Goal: Information Seeking & Learning: Learn about a topic

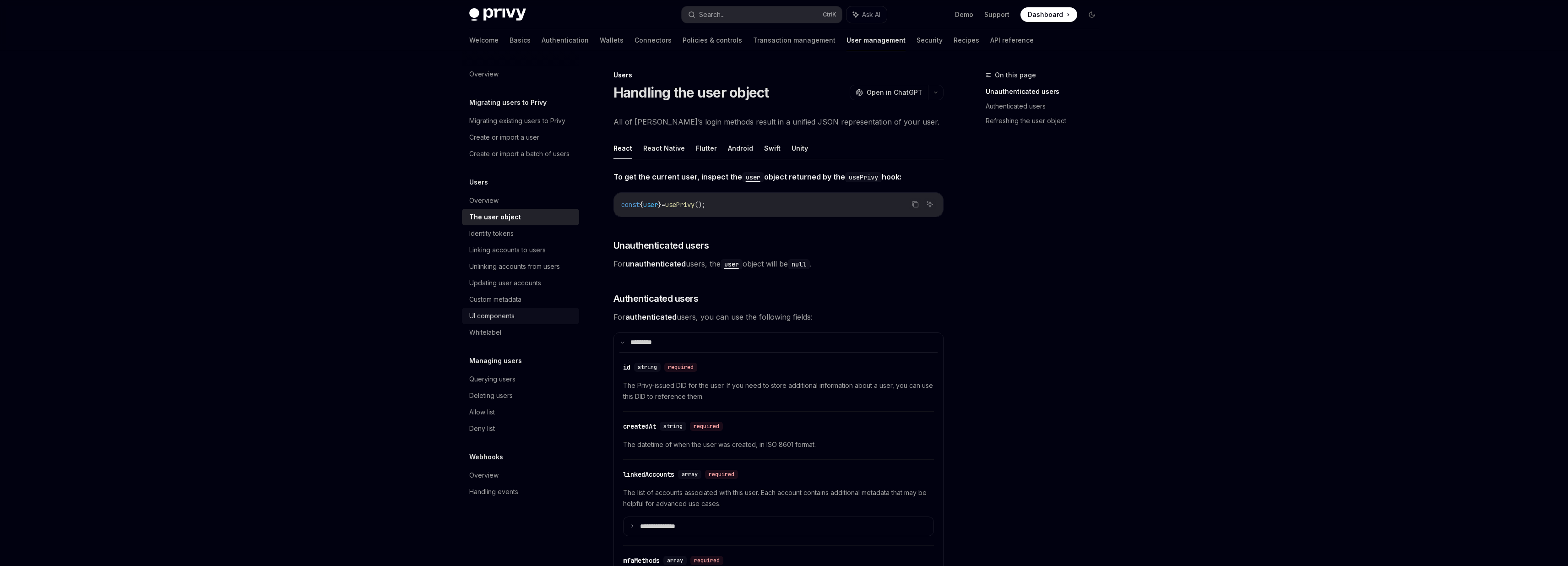
click at [500, 316] on div "UI components" at bounding box center [492, 316] width 45 height 11
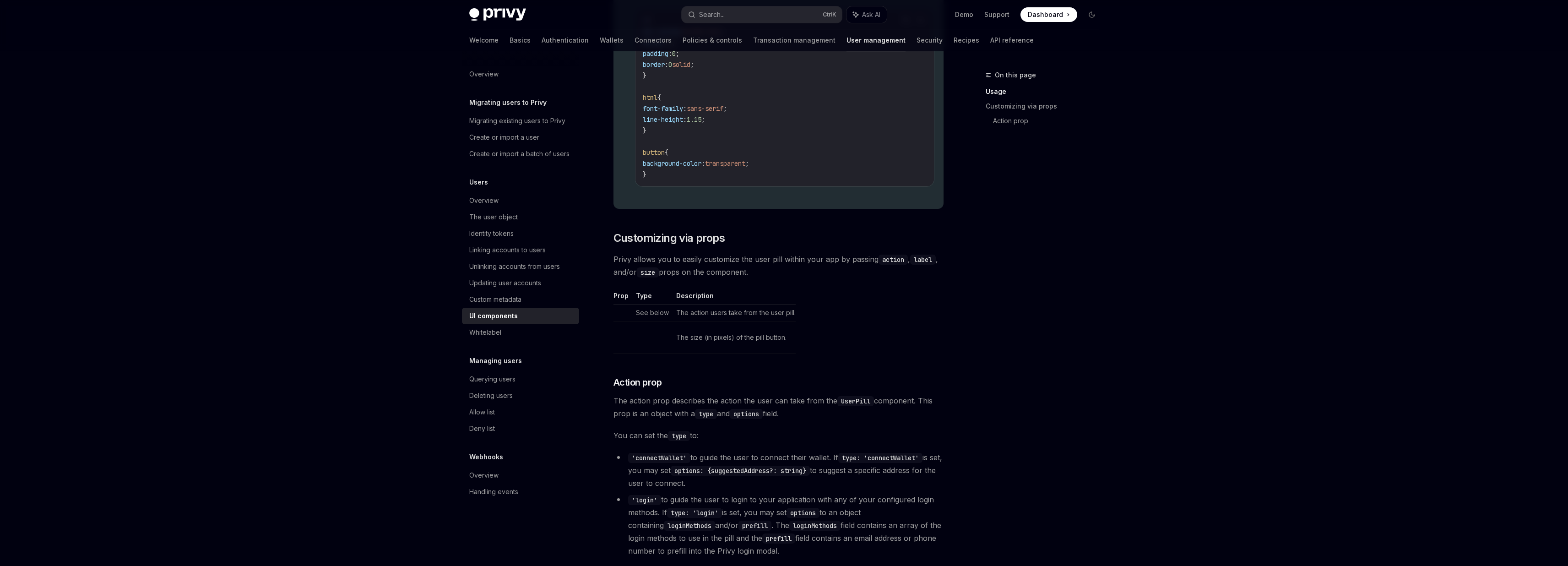
scroll to position [1099, 0]
click at [600, 41] on link "Wallets" at bounding box center [611, 40] width 24 height 22
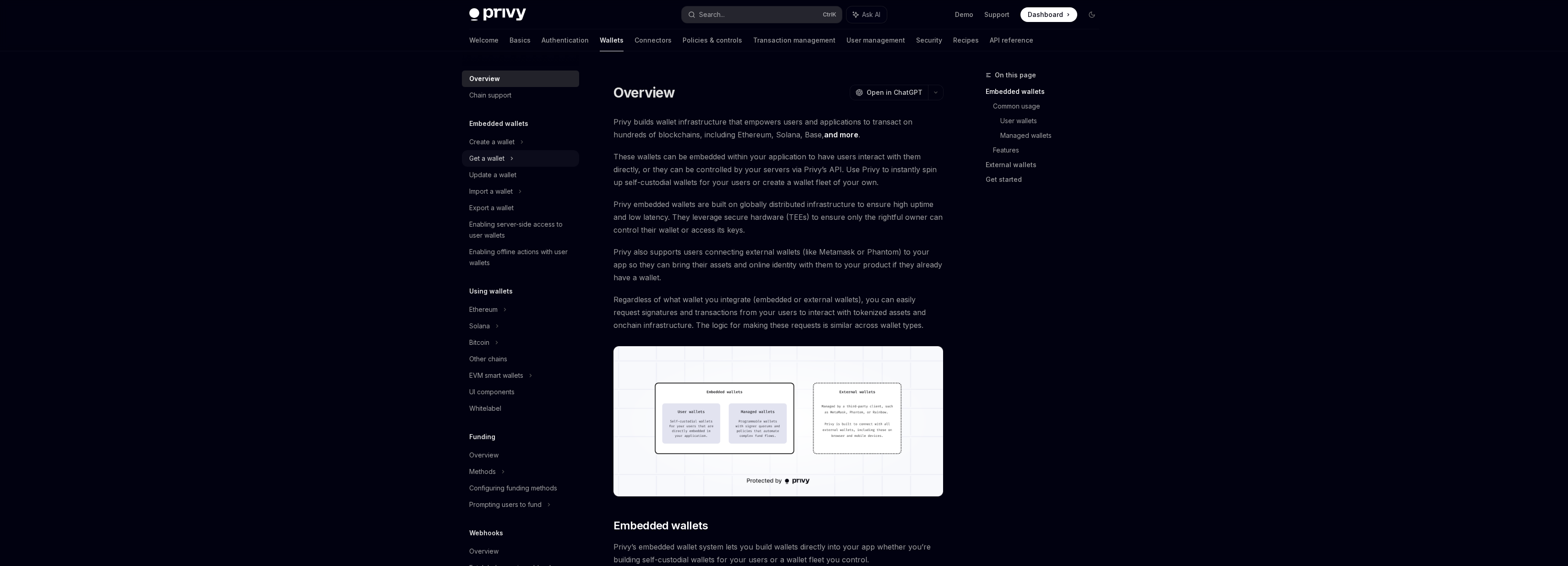
click at [531, 159] on div "Get a wallet" at bounding box center [520, 158] width 117 height 16
type textarea "*"
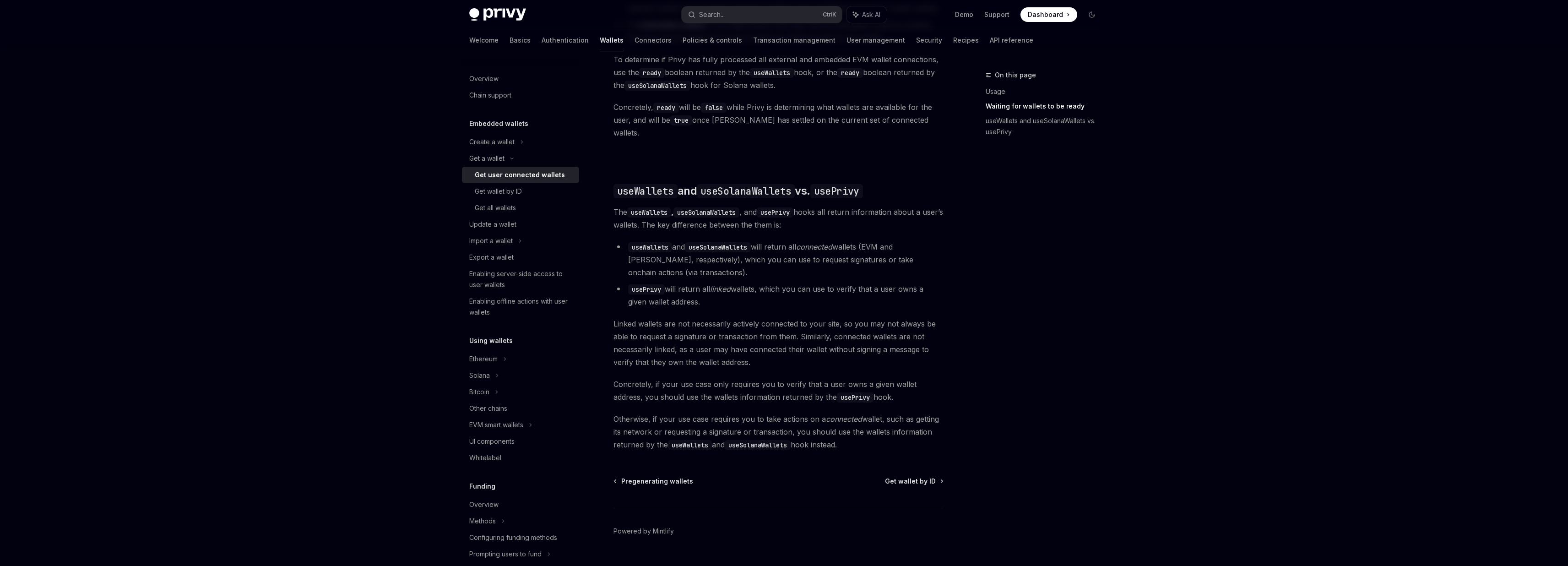
scroll to position [671, 0]
